Goal: Transaction & Acquisition: Purchase product/service

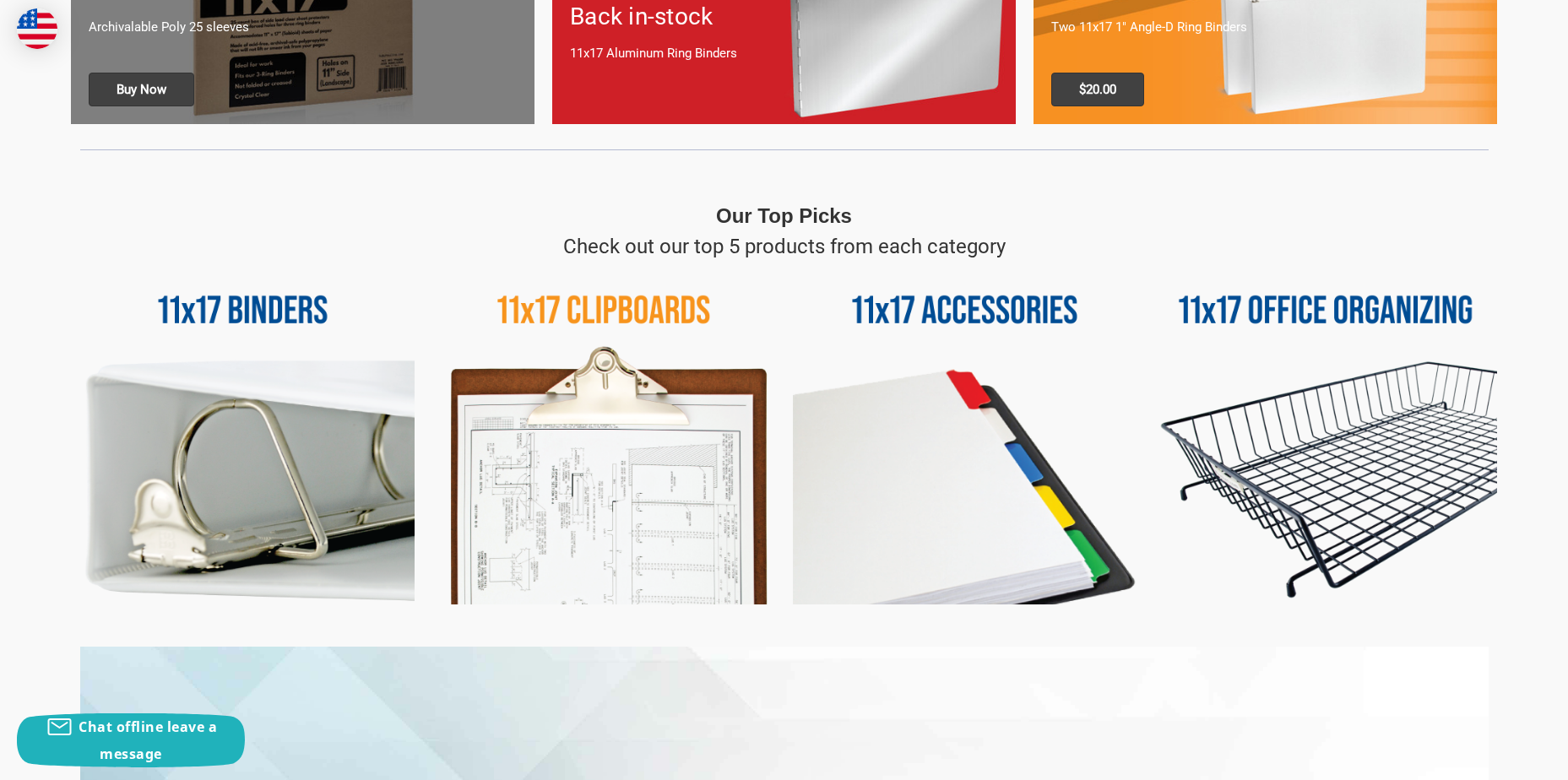
scroll to position [675, 0]
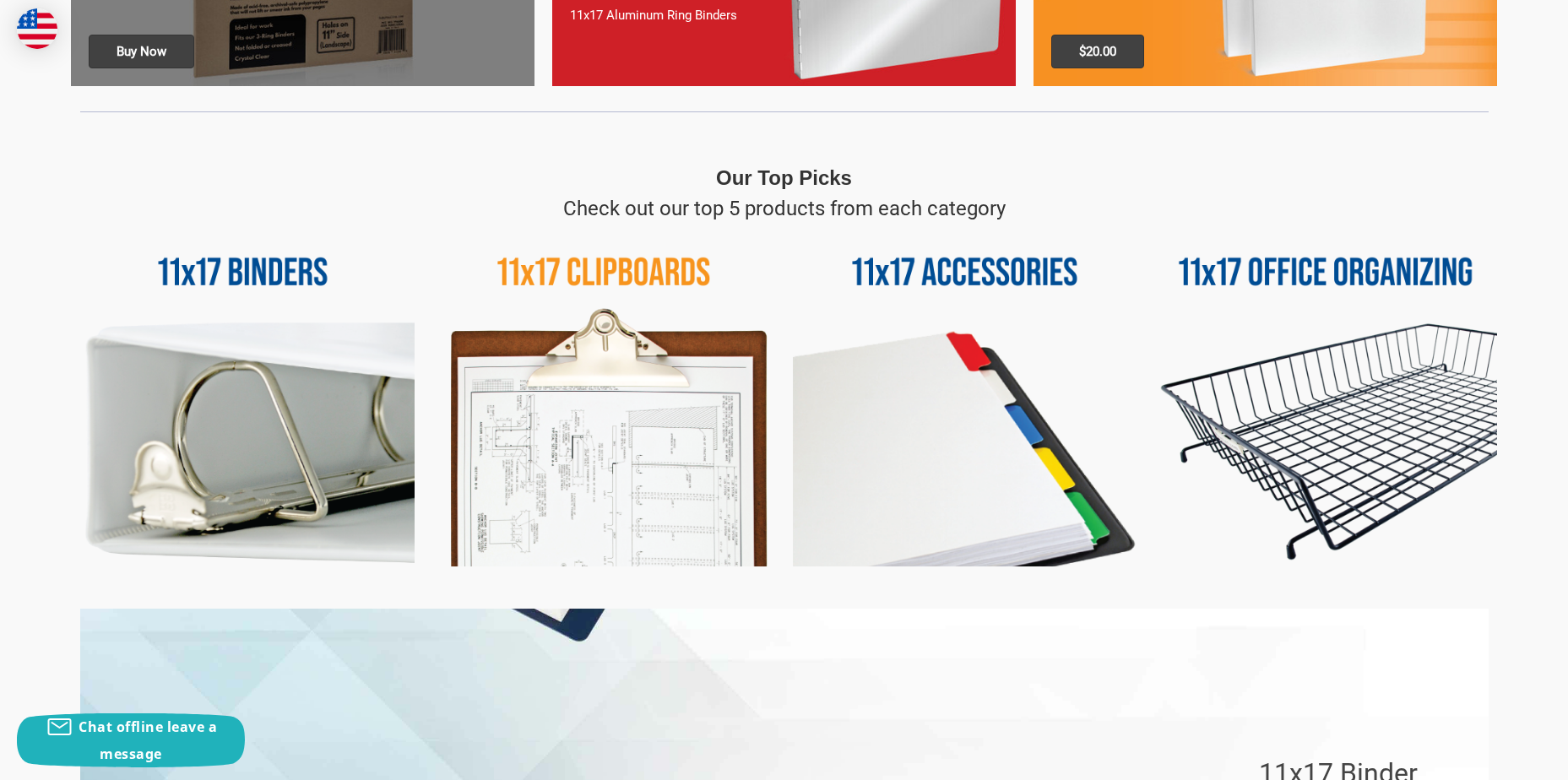
type input "[EMAIL_ADDRESS][DOMAIN_NAME]"
click at [667, 438] on img at bounding box center [604, 395] width 344 height 344
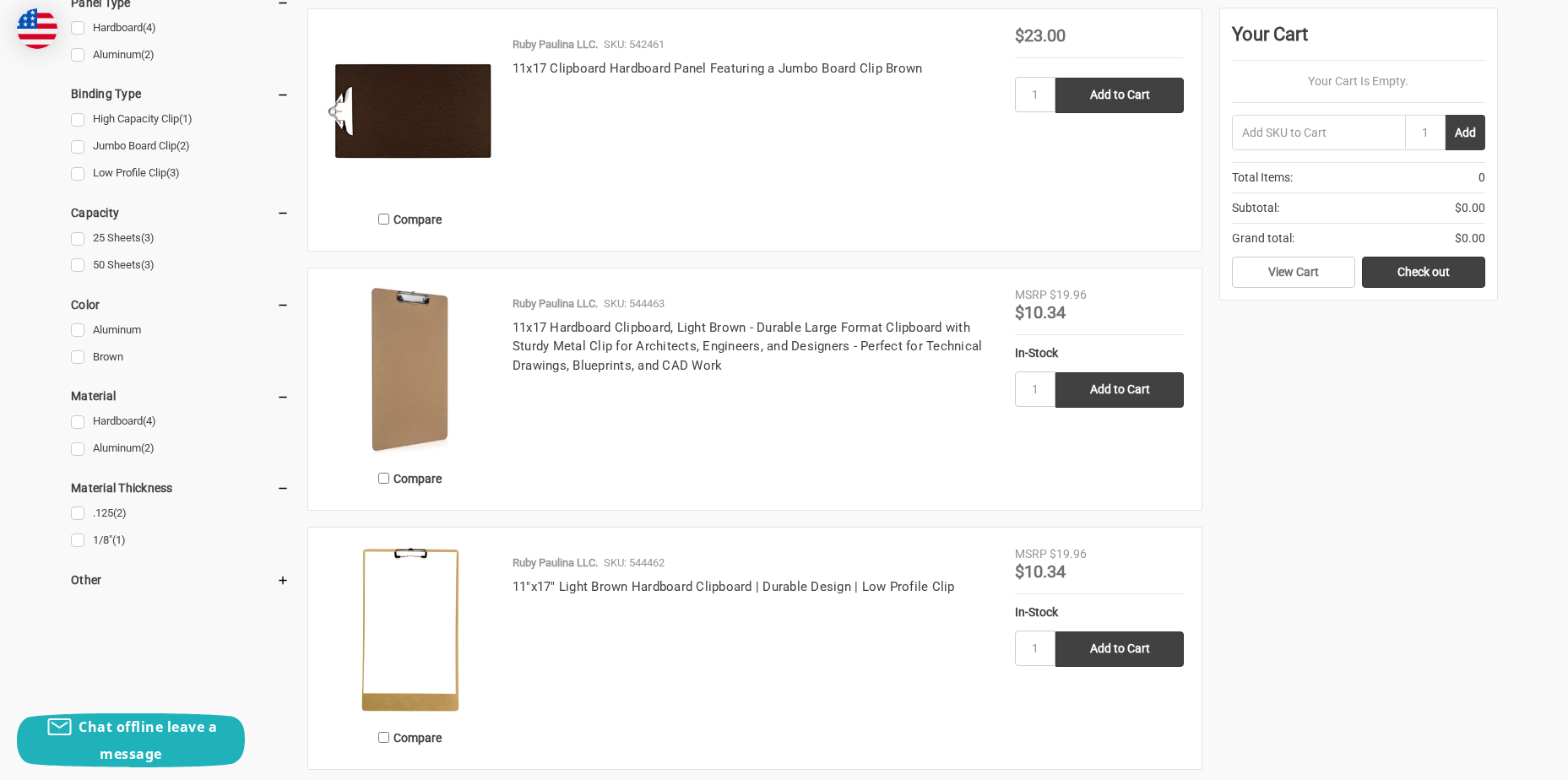
scroll to position [591, 0]
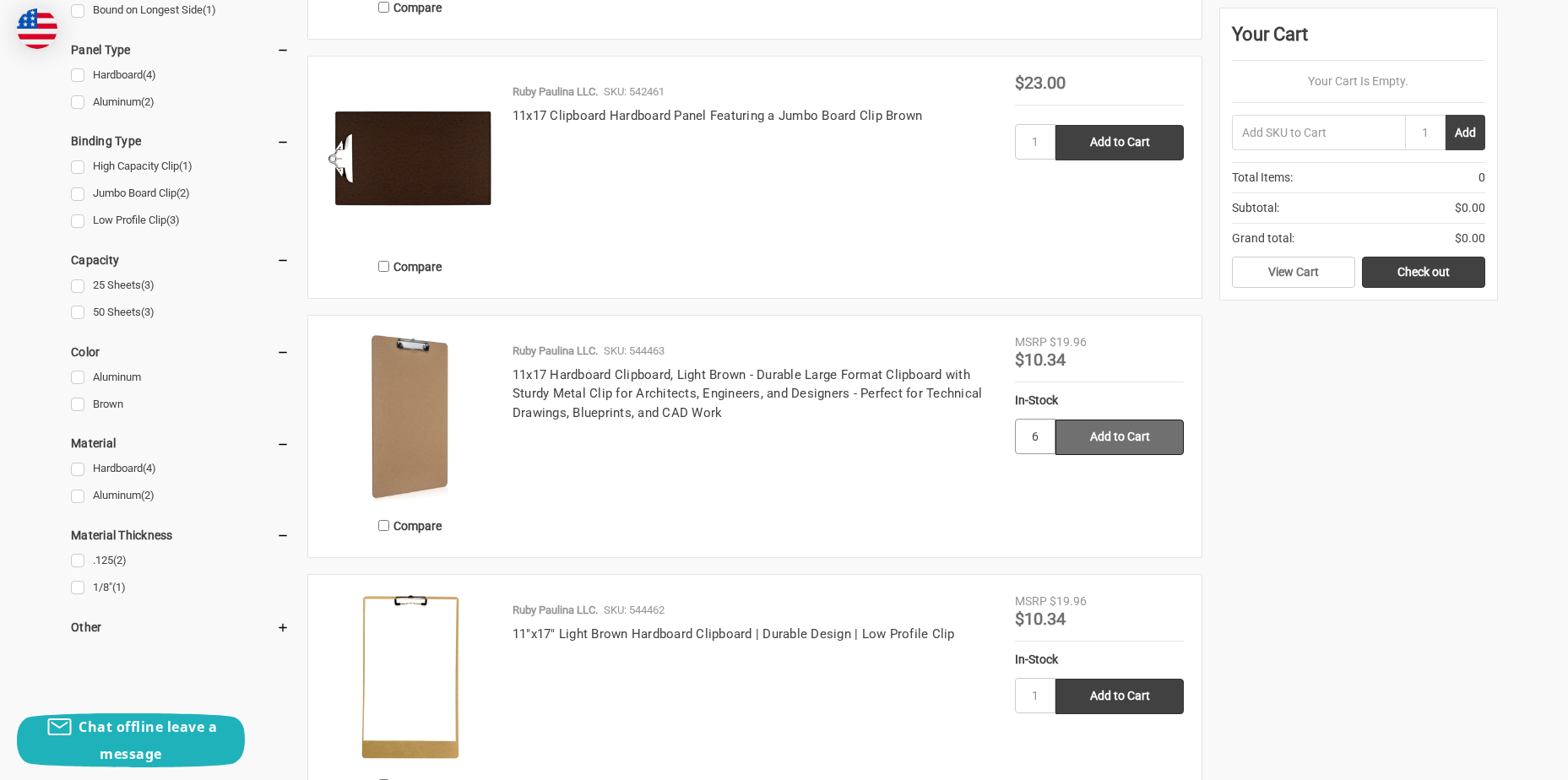
type input "6"
click at [1111, 432] on input "Add to Cart" at bounding box center [1120, 437] width 128 height 36
type input "Add to Cart"
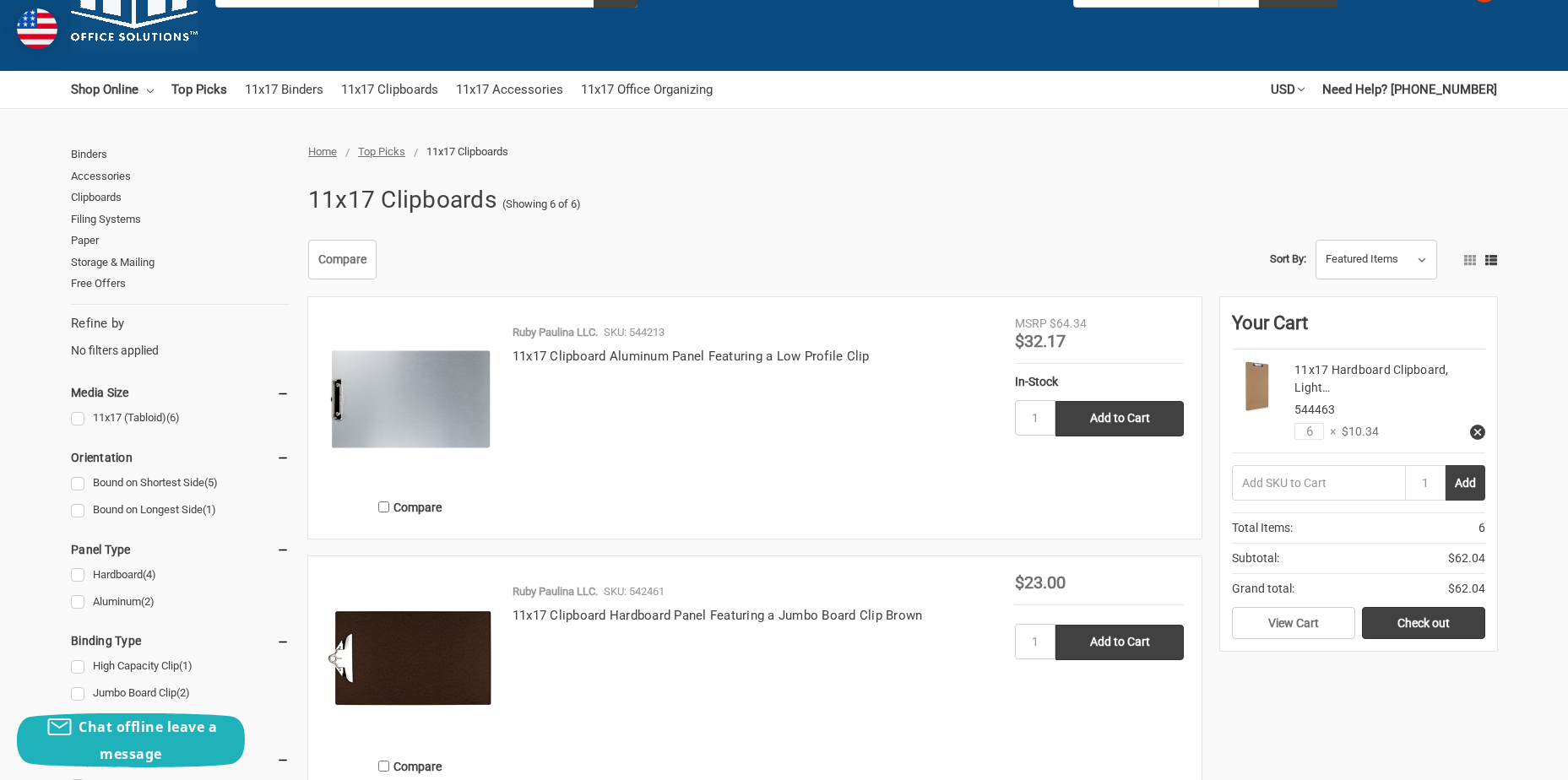
scroll to position [85, 0]
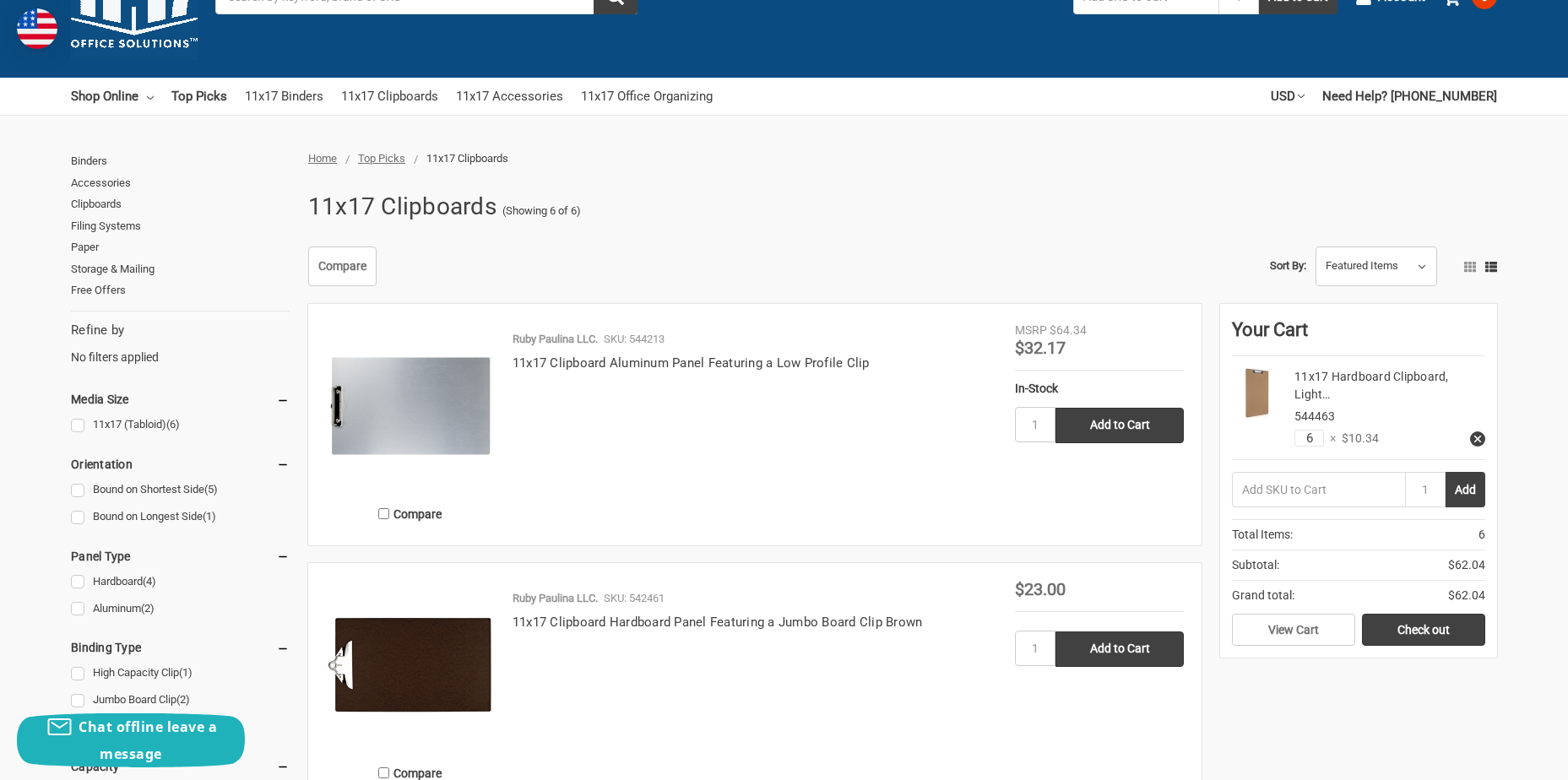
click at [1311, 439] on input "6" at bounding box center [1309, 438] width 29 height 17
type input "1"
type input "8"
click at [1466, 490] on button "Add" at bounding box center [1466, 490] width 40 height 36
click at [1427, 626] on link "Check out" at bounding box center [1424, 630] width 123 height 32
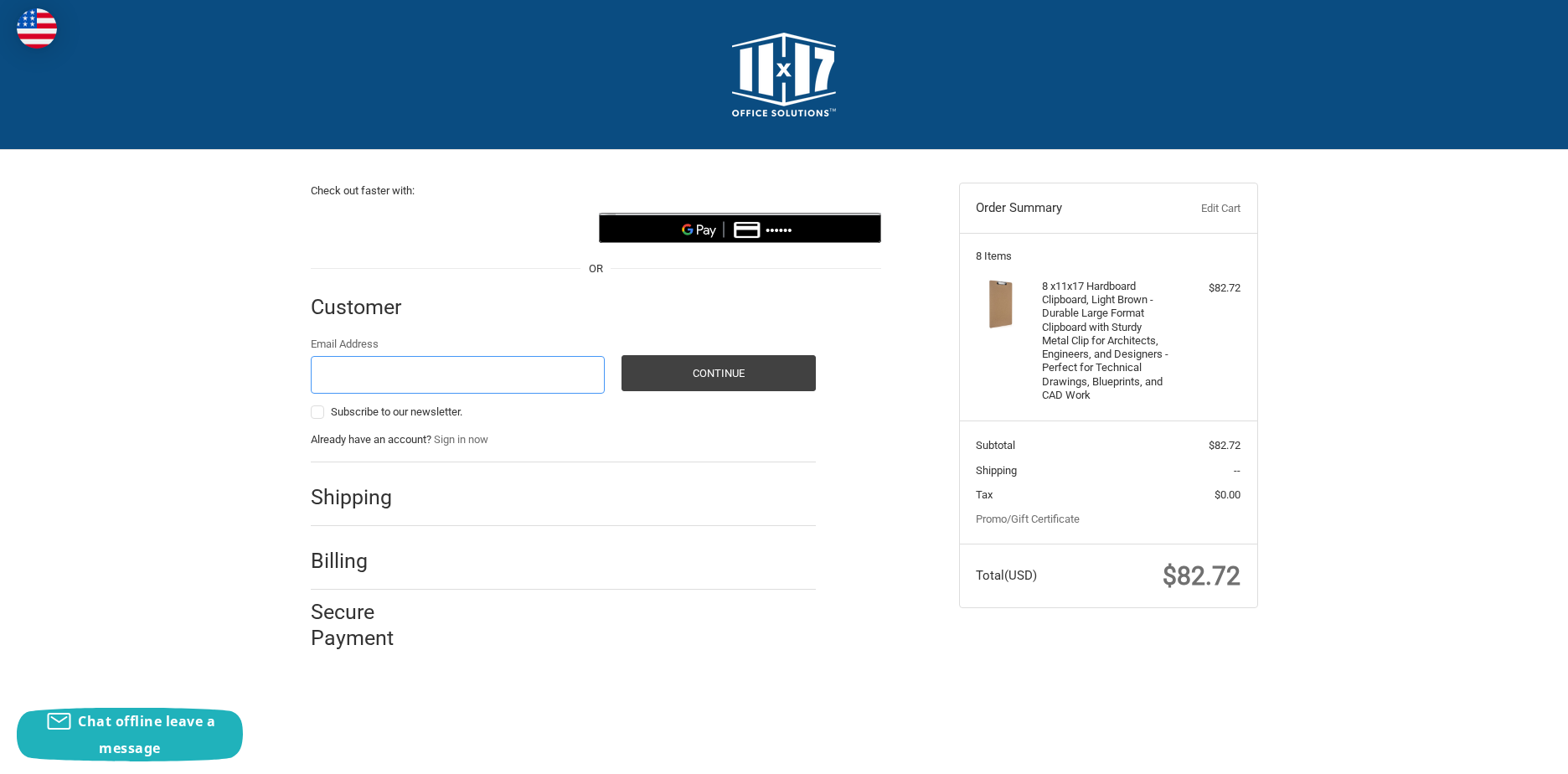
click at [361, 380] on input "Email Address" at bounding box center [458, 375] width 295 height 38
type input "wandarobertson@gemmapower.com"
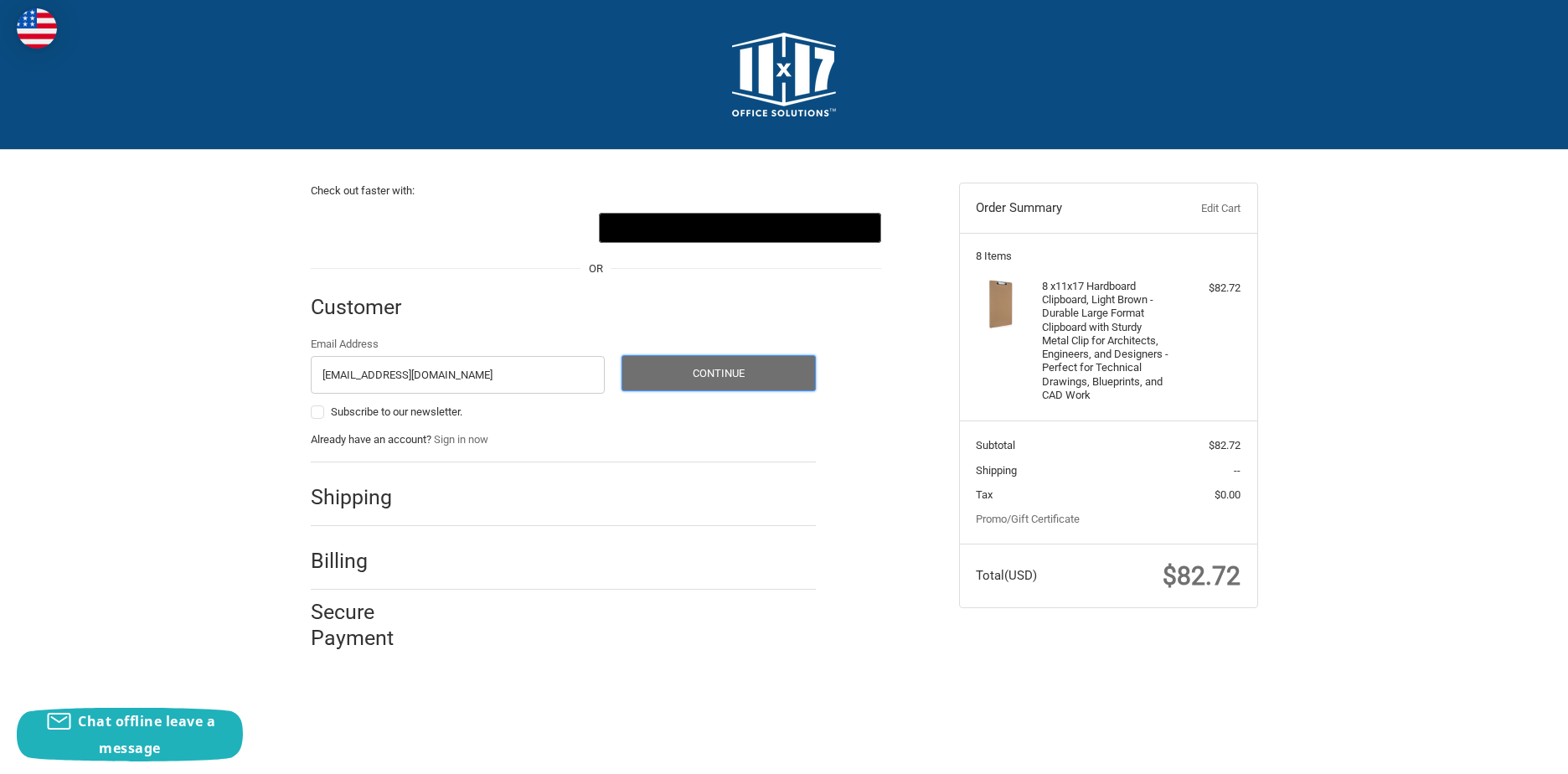
click at [716, 379] on button "Continue" at bounding box center [718, 373] width 194 height 36
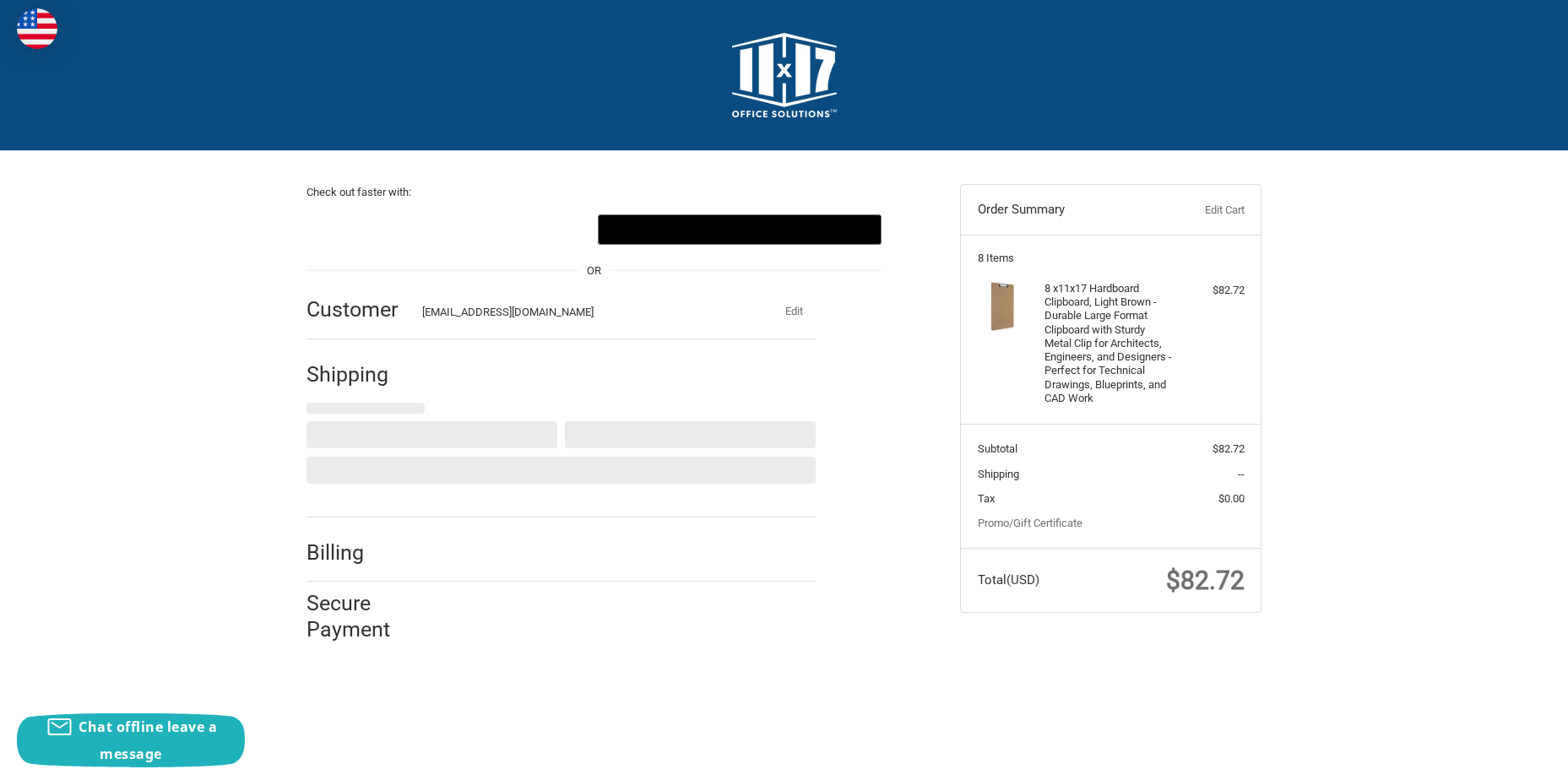
select select "US"
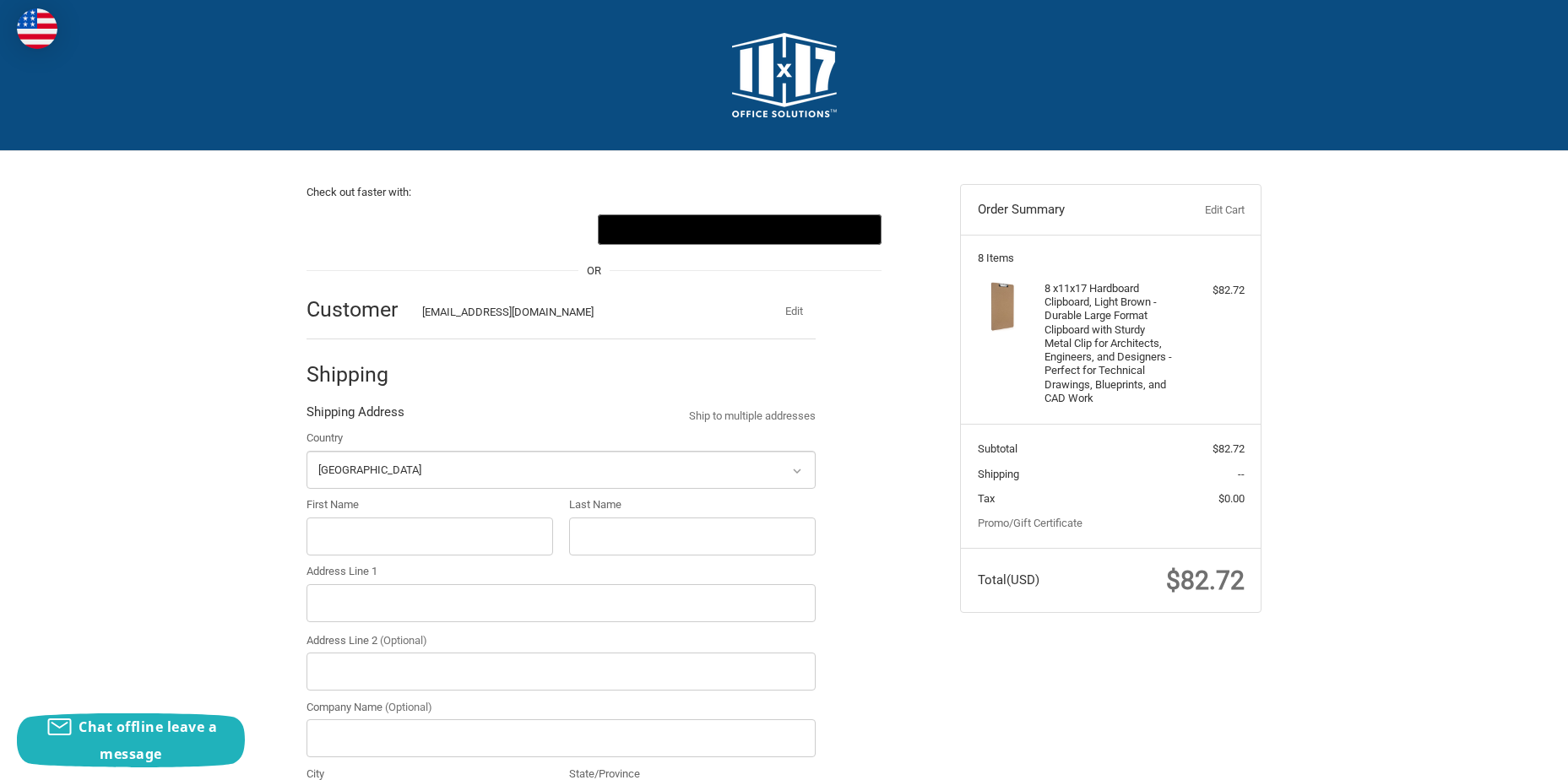
click at [793, 91] on img at bounding box center [785, 75] width 105 height 85
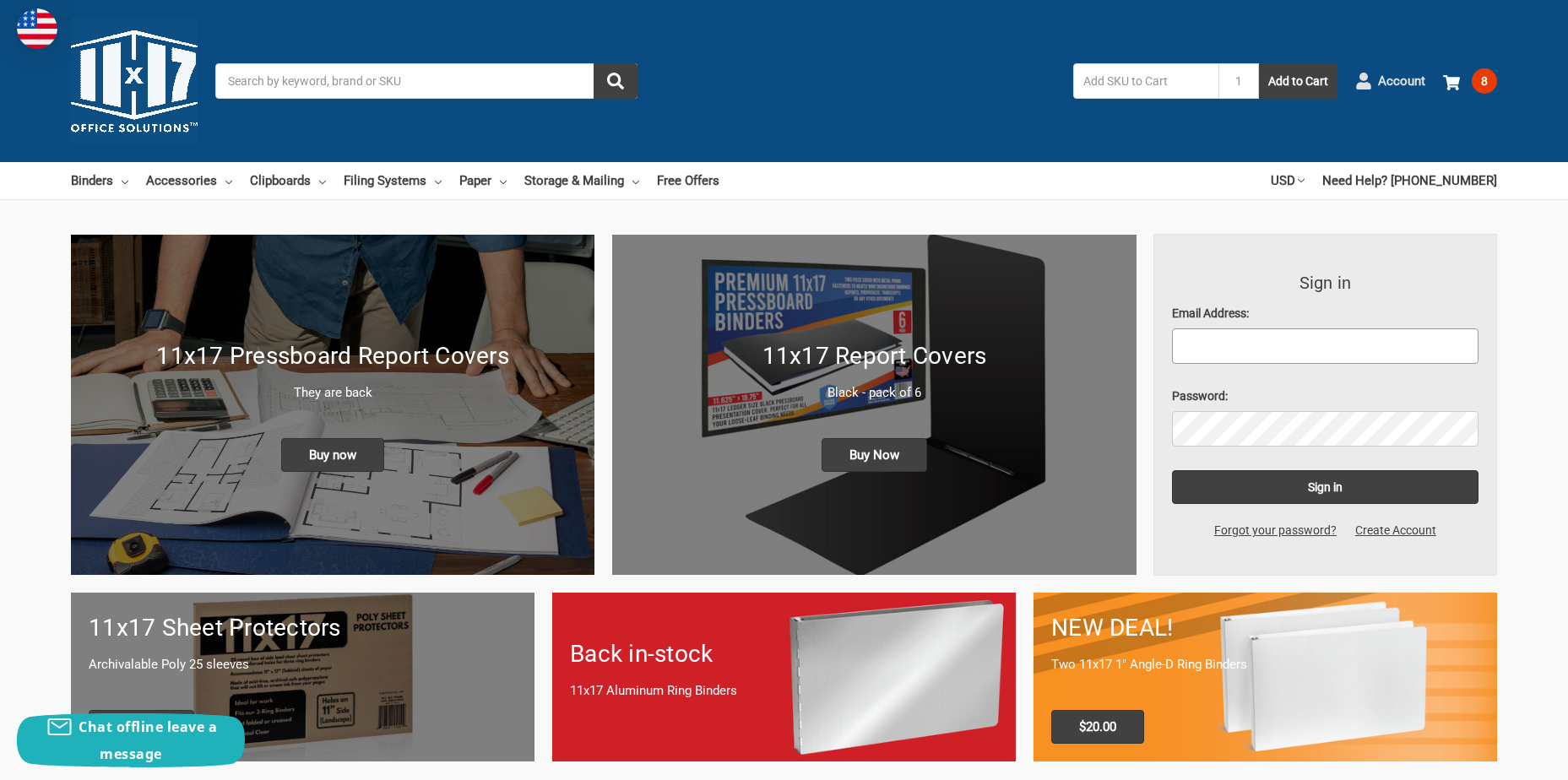
type input "[EMAIL_ADDRESS][DOMAIN_NAME]"
click at [1385, 77] on span "Account" at bounding box center [1401, 82] width 47 height 20
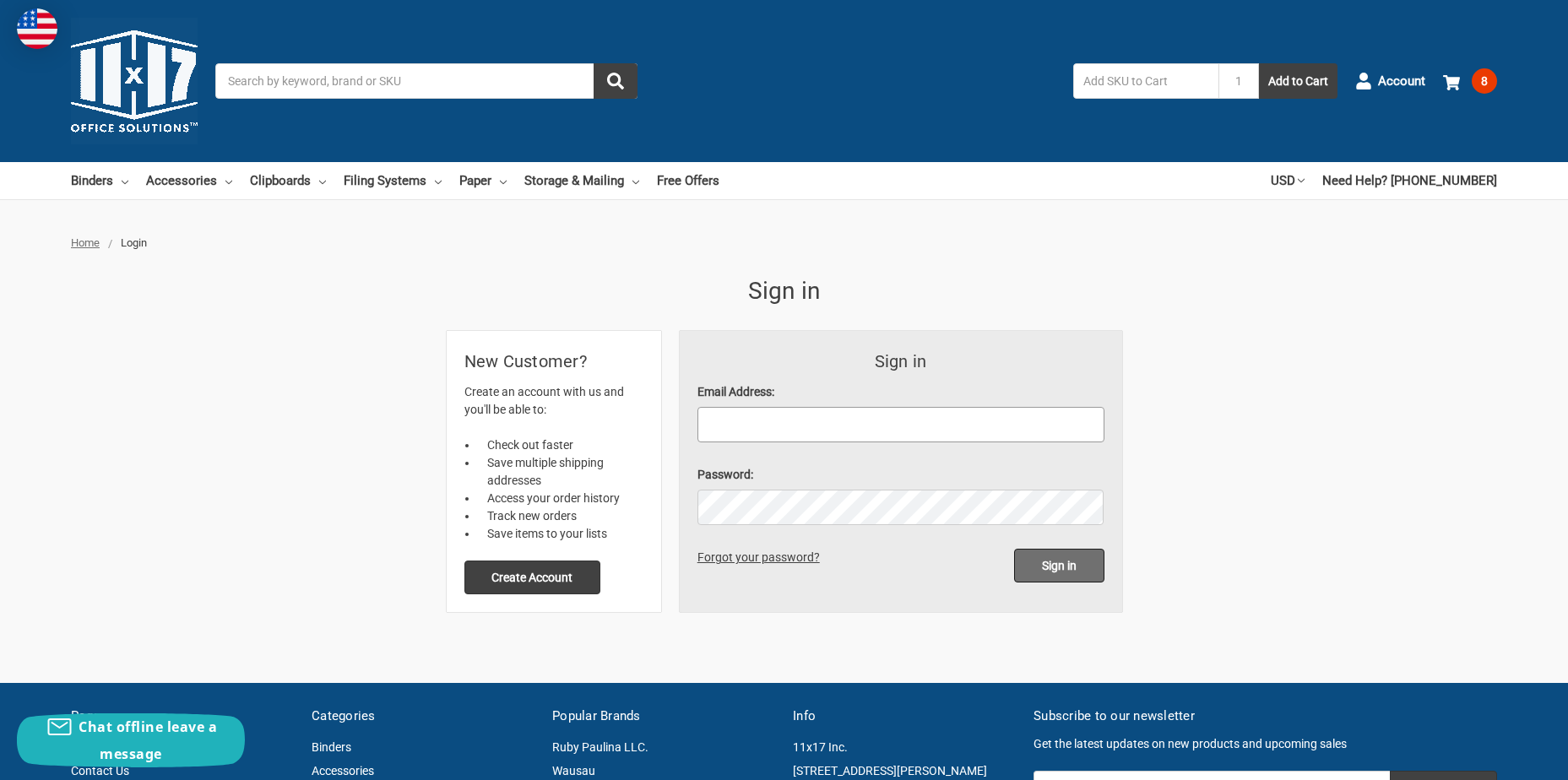
type input "[EMAIL_ADDRESS][DOMAIN_NAME]"
click at [1081, 572] on input "Sign in" at bounding box center [1059, 565] width 90 height 34
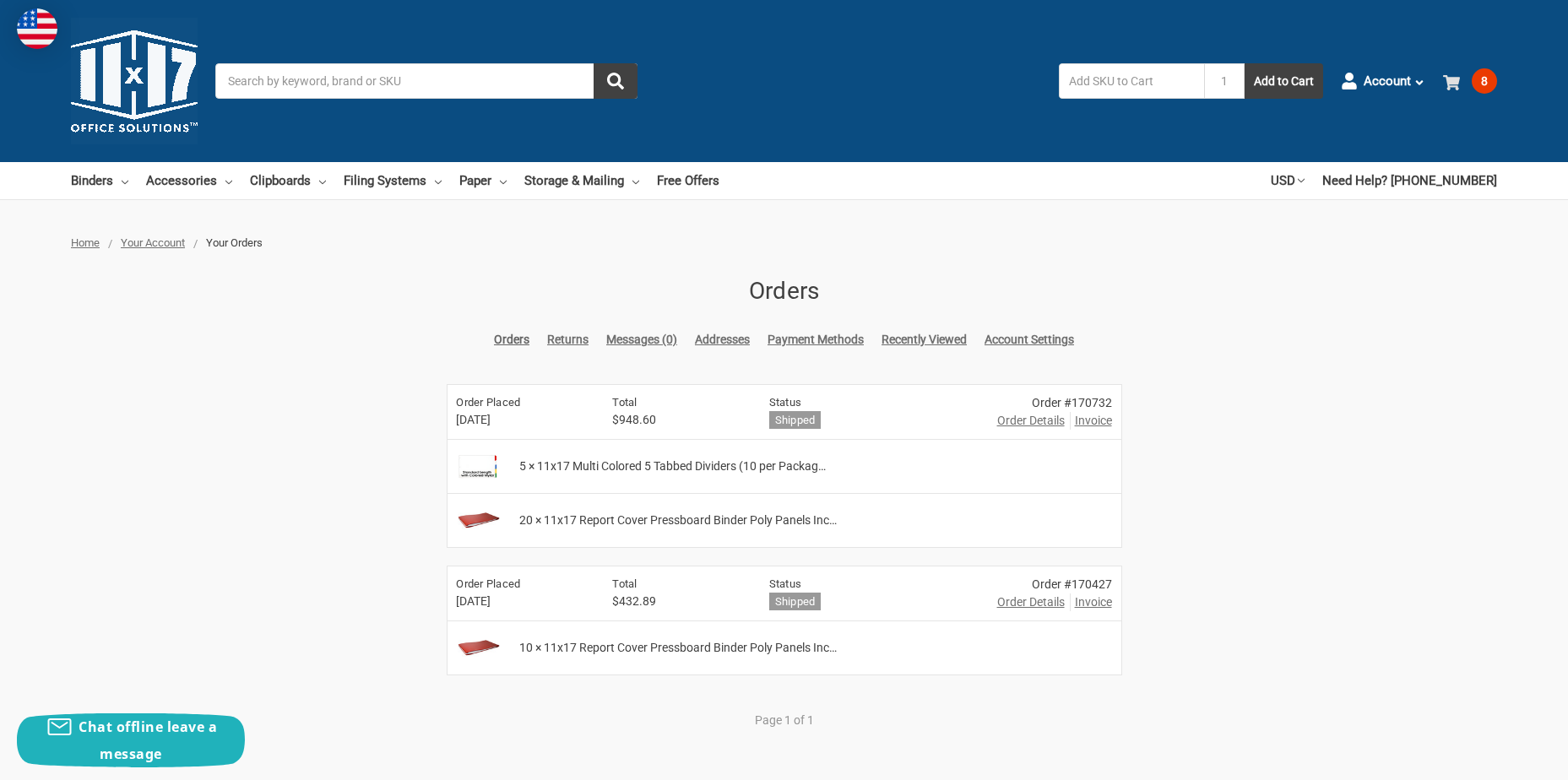
click at [1475, 77] on span "8" at bounding box center [1484, 81] width 25 height 25
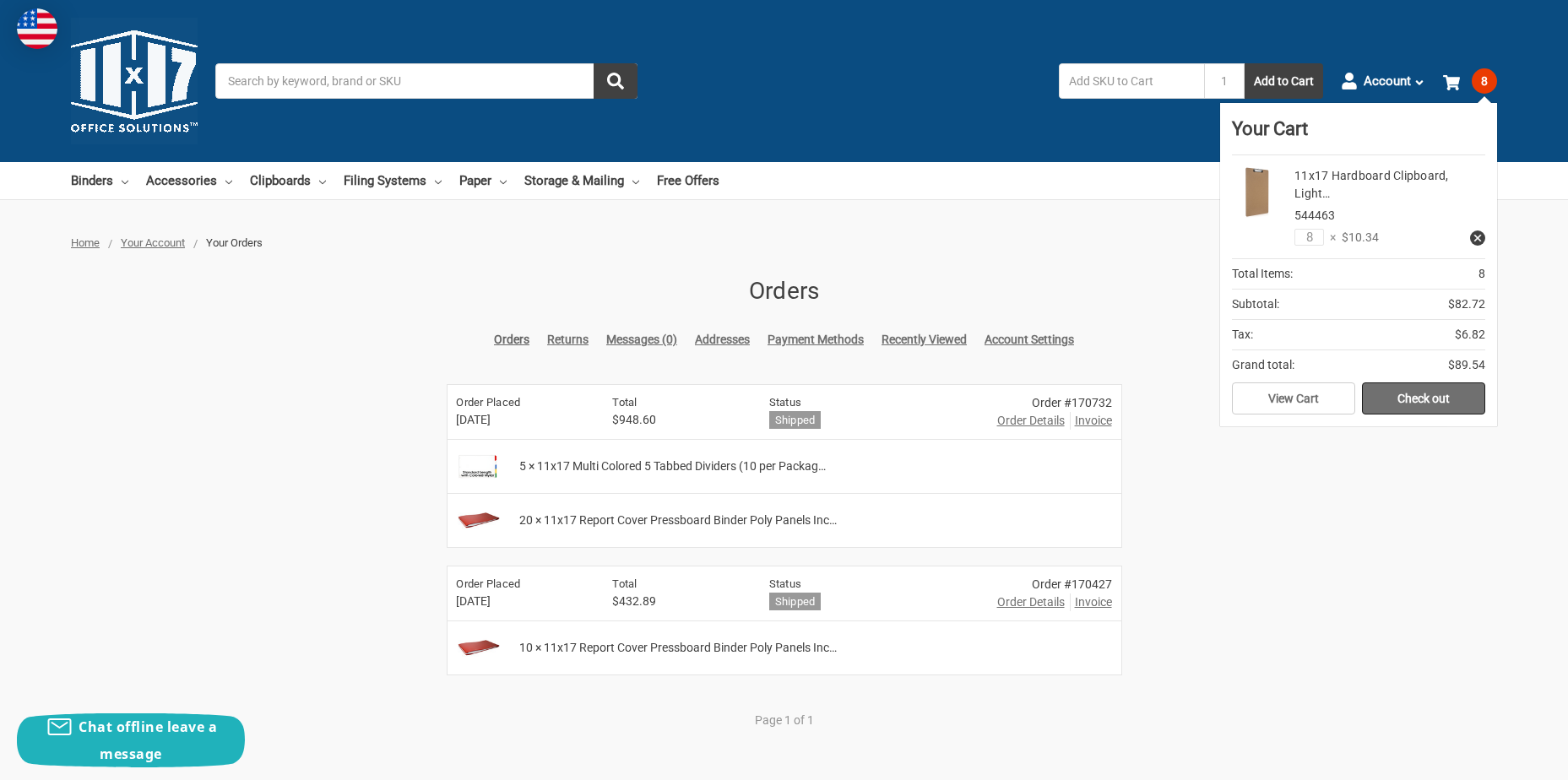
click at [1413, 402] on link "Check out" at bounding box center [1424, 398] width 123 height 32
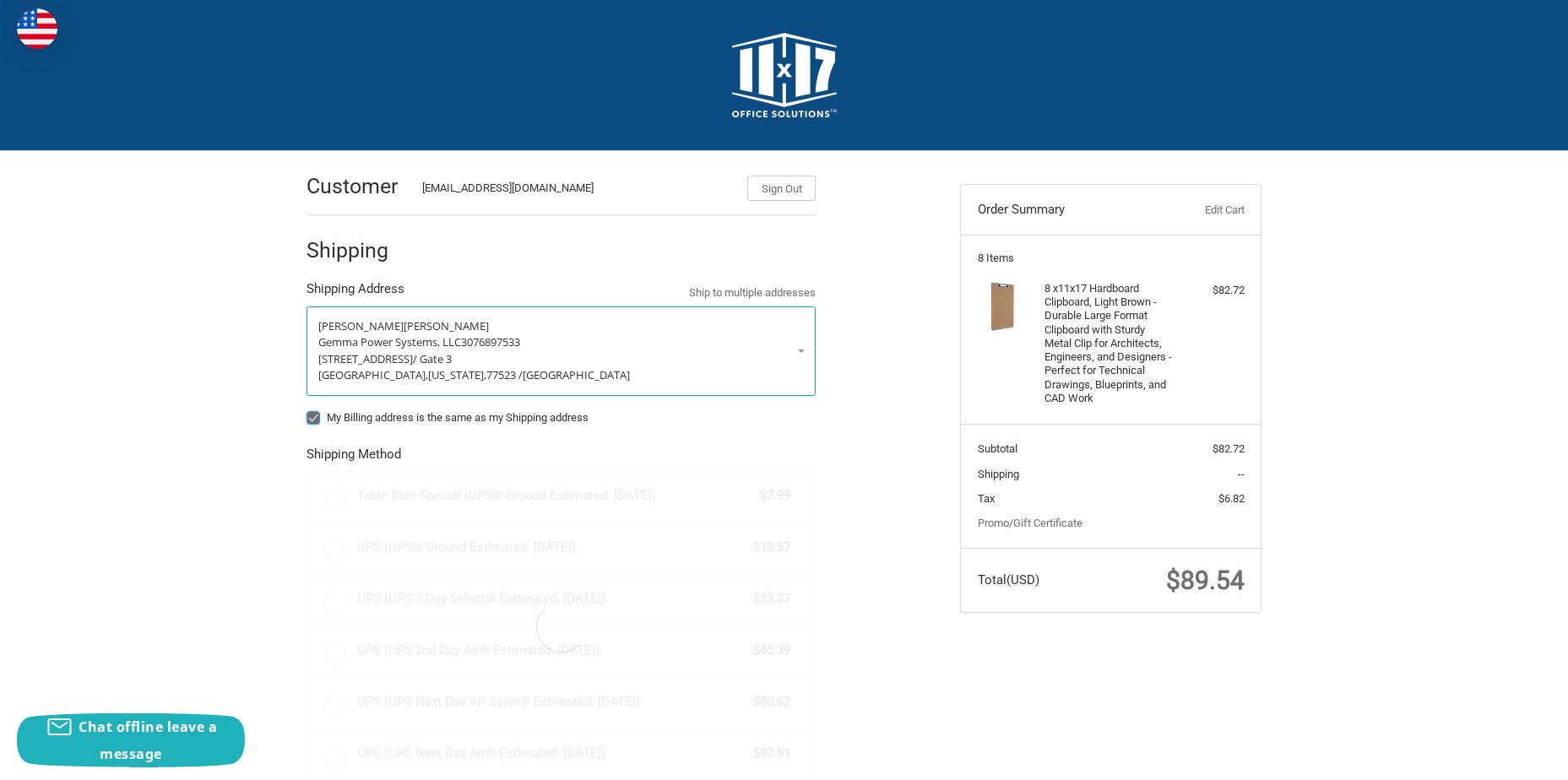
radio input "true"
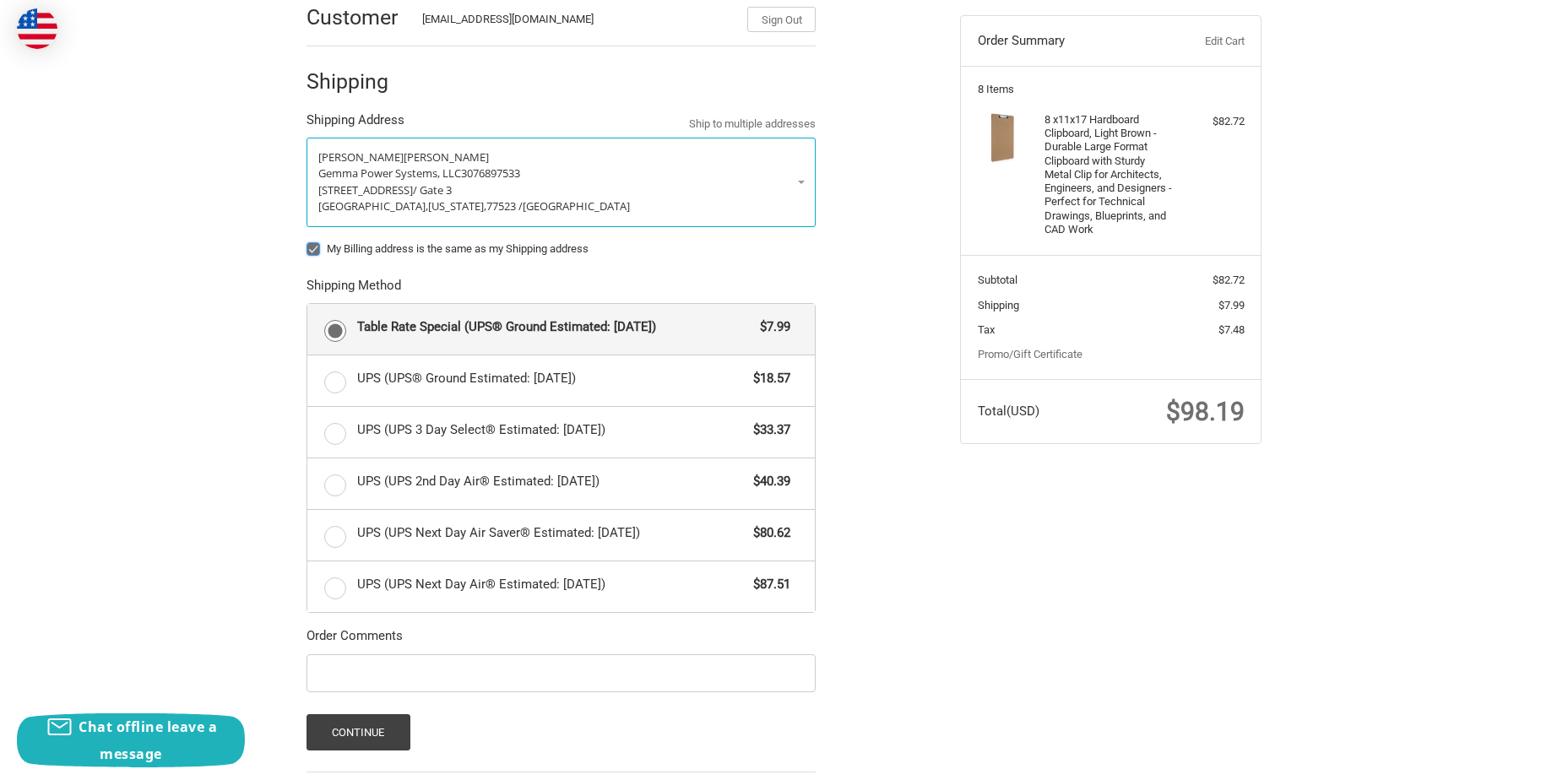
scroll to position [321, 0]
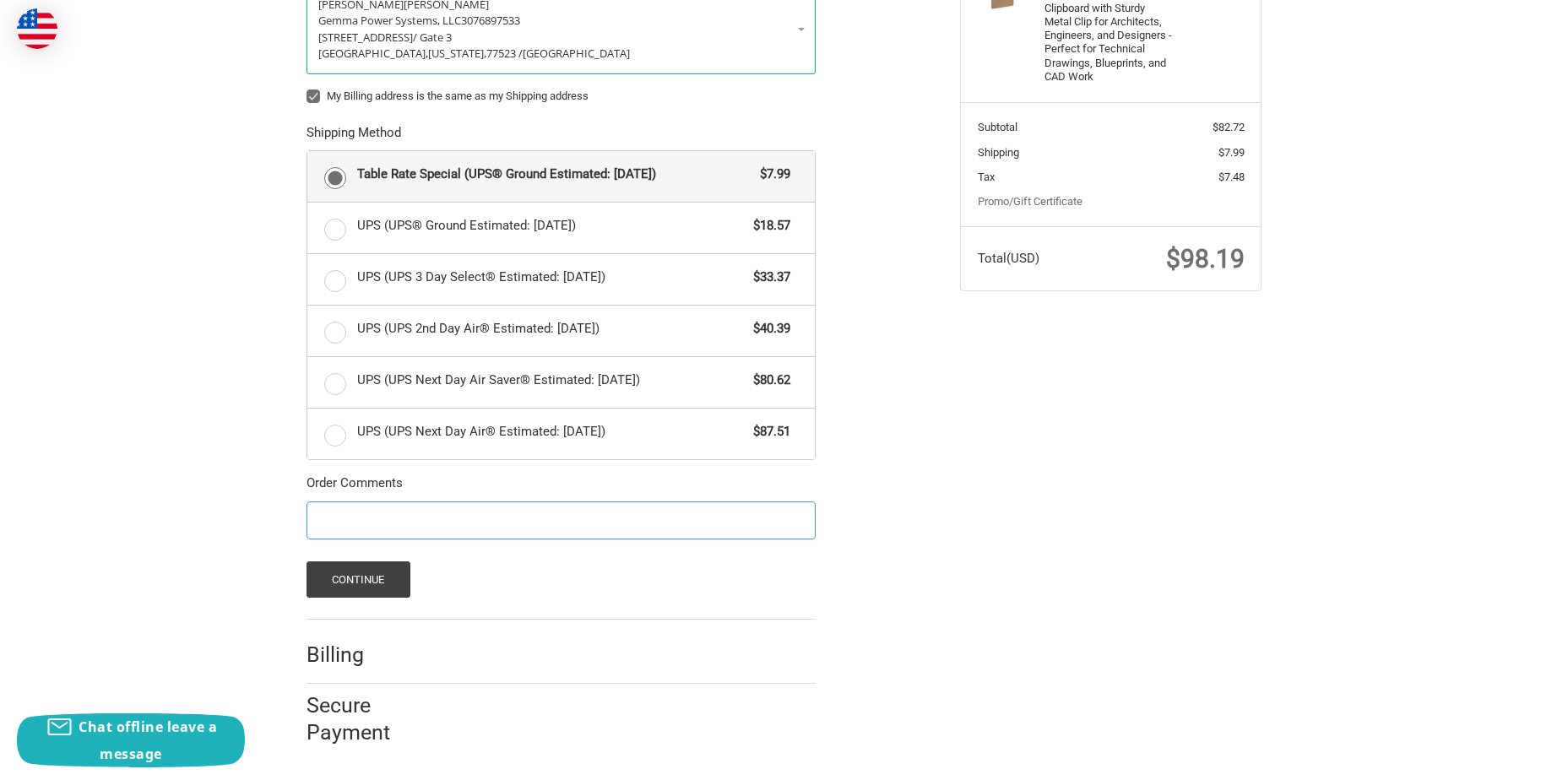
click at [395, 521] on input "Order Comments" at bounding box center [561, 520] width 510 height 38
click at [362, 577] on button "Continue" at bounding box center [358, 579] width 104 height 37
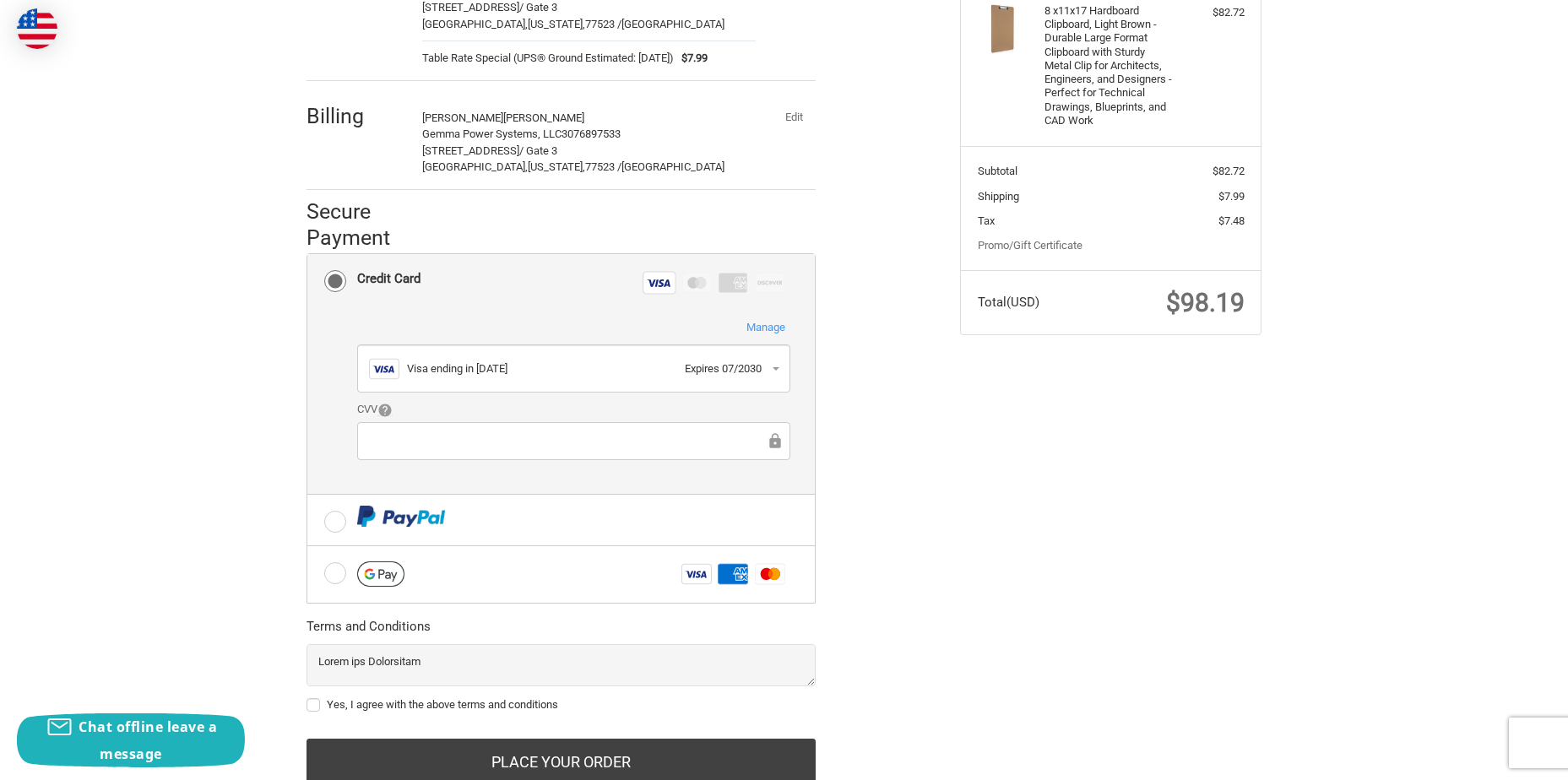
scroll to position [337, 0]
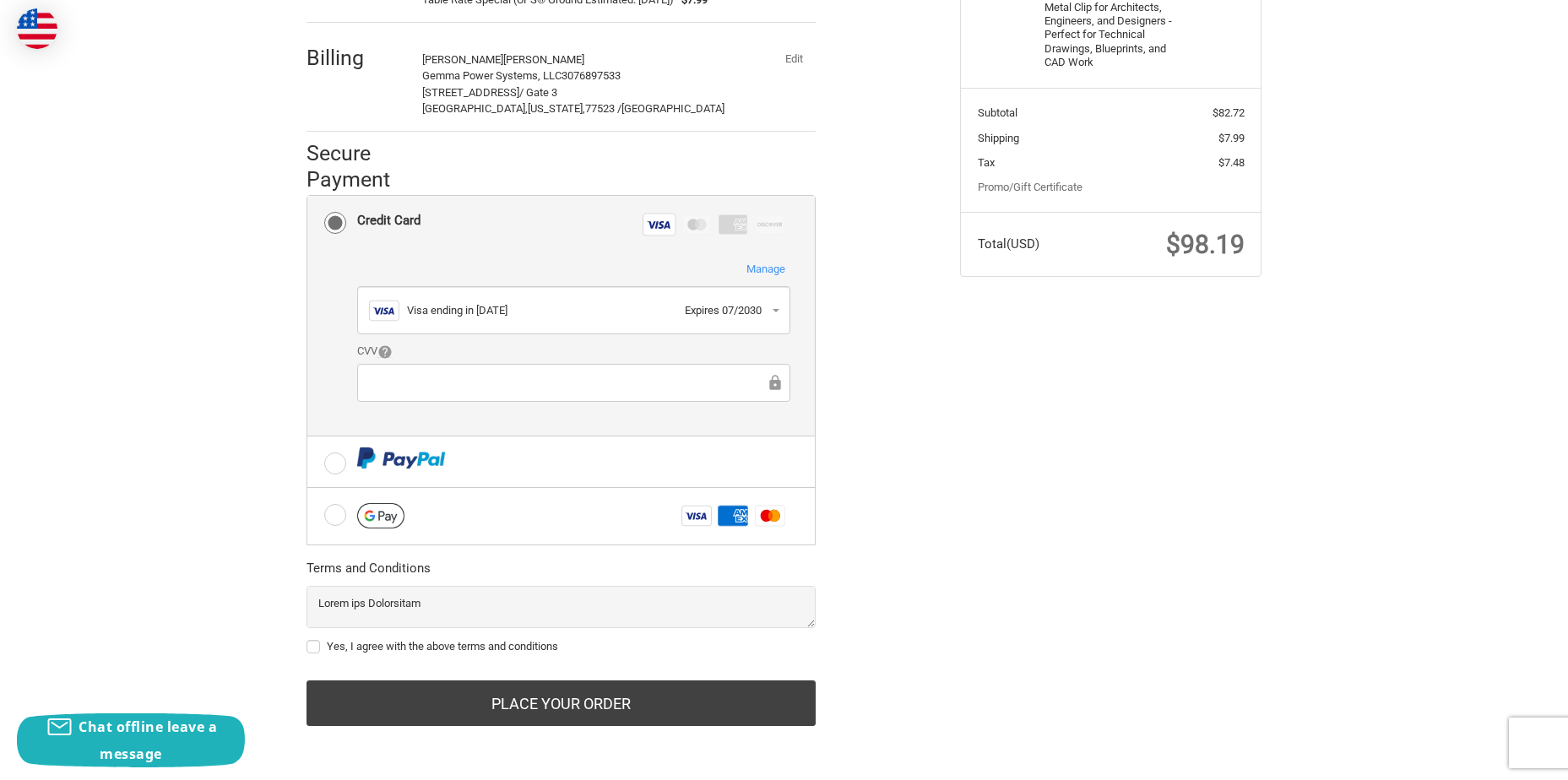
click at [317, 646] on label "Yes, I agree with the above terms and conditions" at bounding box center [561, 646] width 510 height 13
click at [307, 639] on input "Yes, I agree with the above terms and conditions" at bounding box center [306, 638] width 1 height 1
checkbox input "true"
click at [486, 369] on div at bounding box center [574, 383] width 433 height 38
click at [777, 310] on button "Visa Visa ending in 1761 Expires 07/2030" at bounding box center [574, 310] width 433 height 49
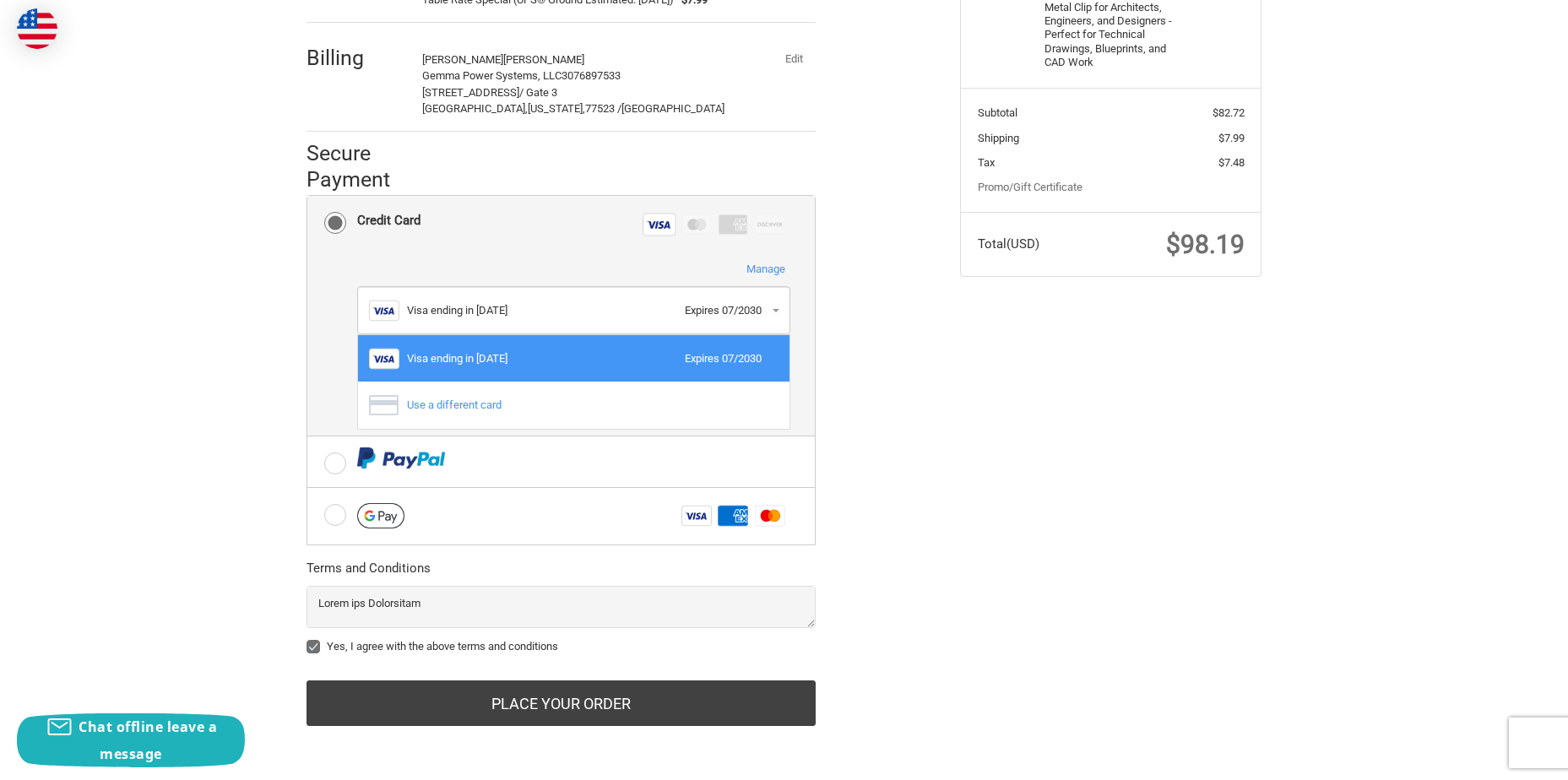
click at [481, 359] on div "Visa ending in 1761" at bounding box center [542, 358] width 269 height 17
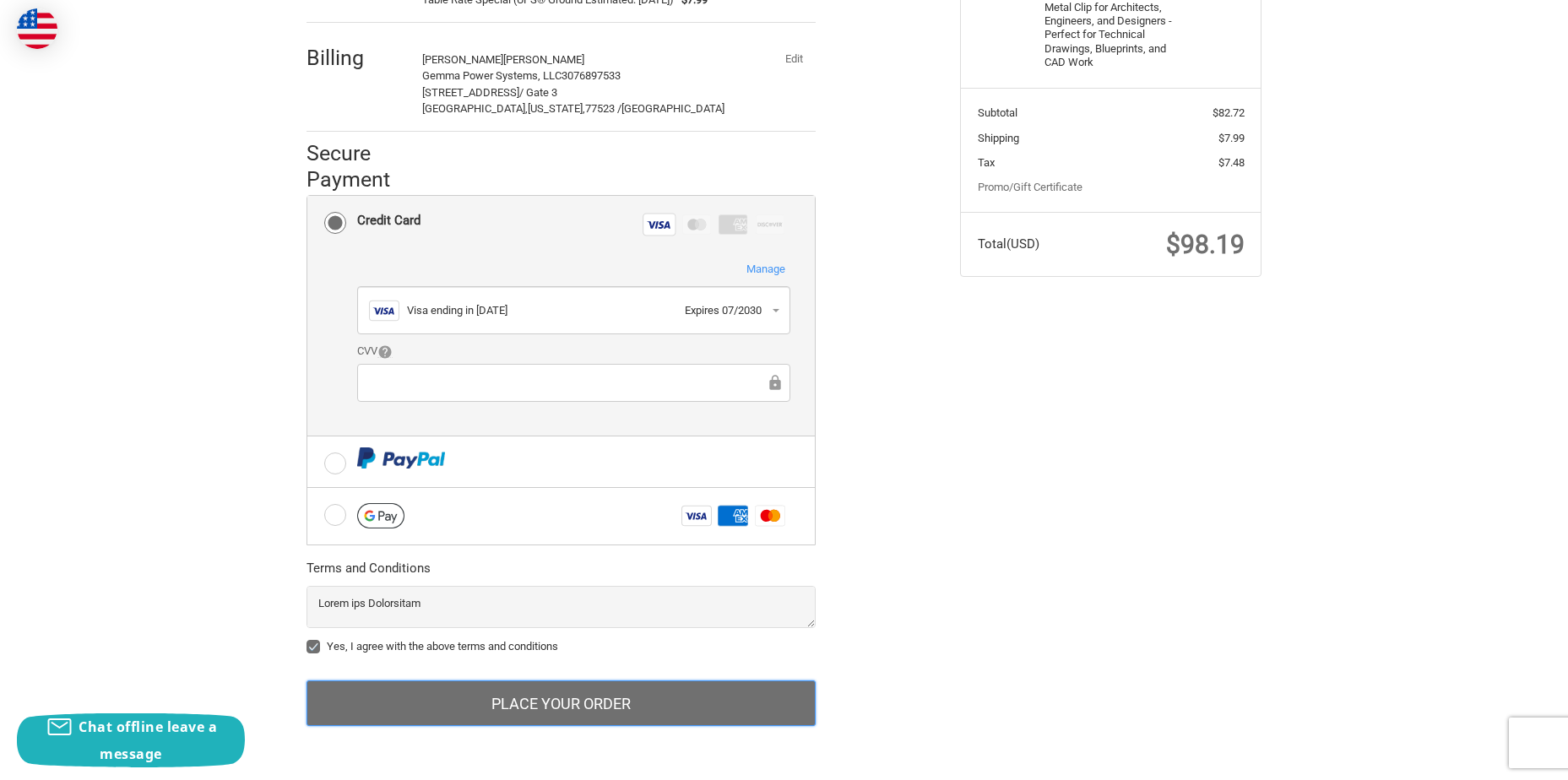
click at [561, 706] on button "Place Your Order" at bounding box center [561, 703] width 510 height 45
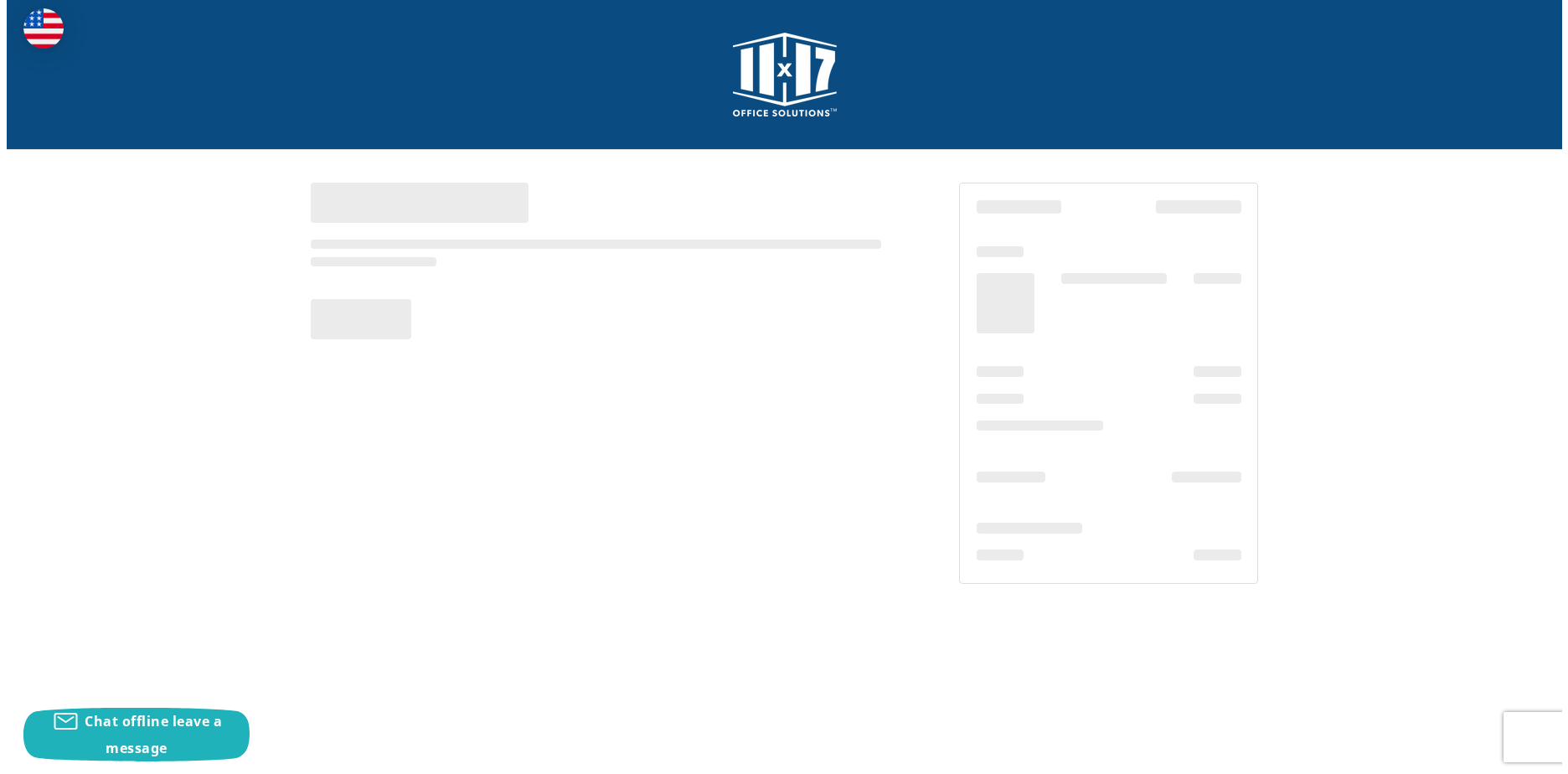
scroll to position [0, 0]
